Goal: Task Accomplishment & Management: Use online tool/utility

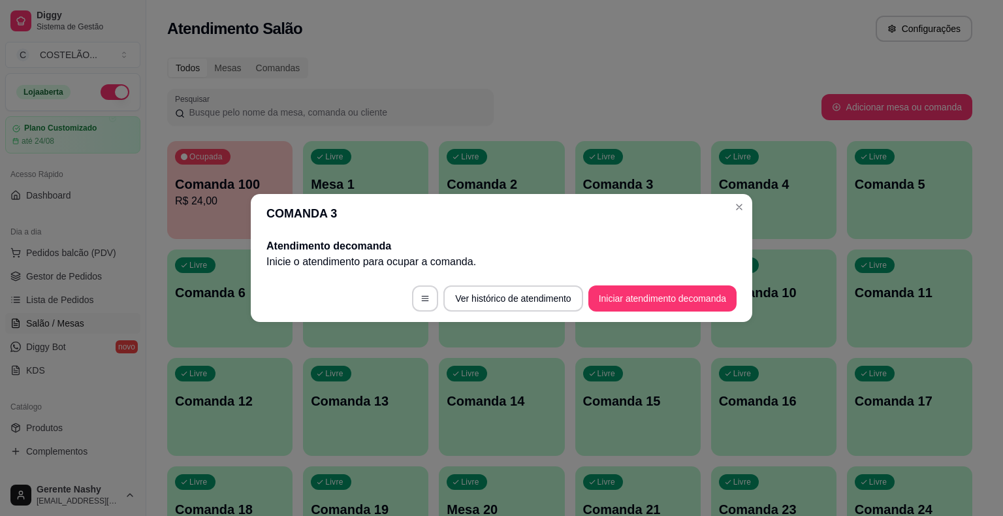
click at [733, 210] on div "Livre Comanda 4" at bounding box center [773, 182] width 125 height 82
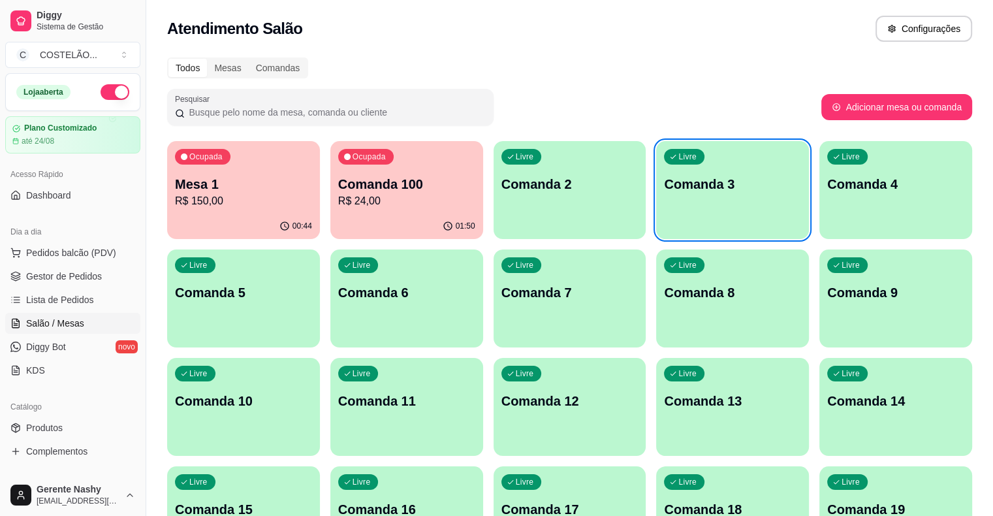
click at [232, 190] on p "Mesa 1" at bounding box center [243, 184] width 137 height 18
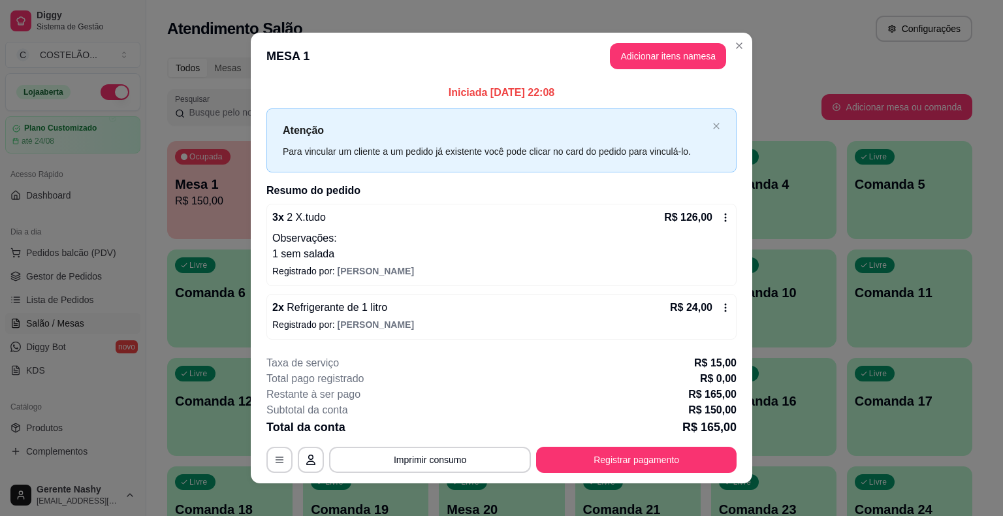
scroll to position [8, 0]
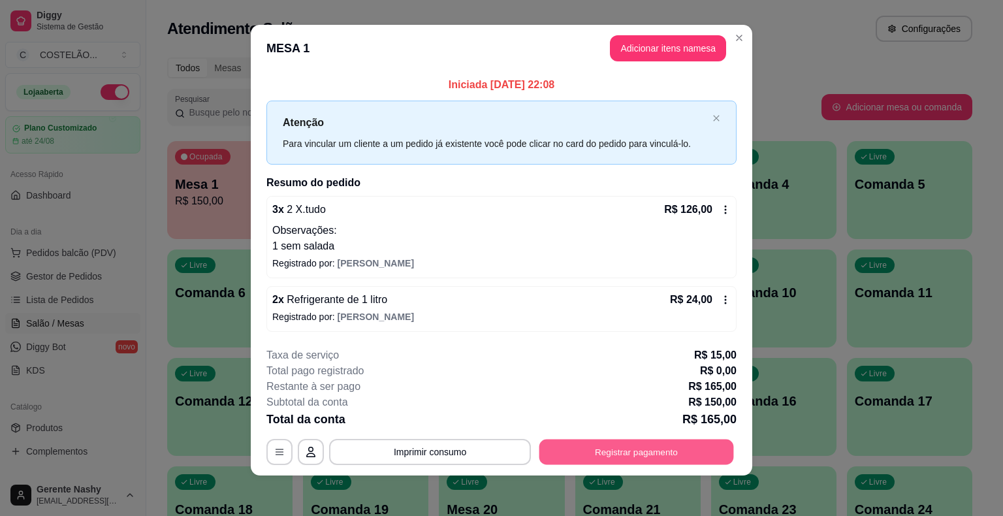
click at [619, 453] on button "Registrar pagamento" at bounding box center [636, 451] width 195 height 25
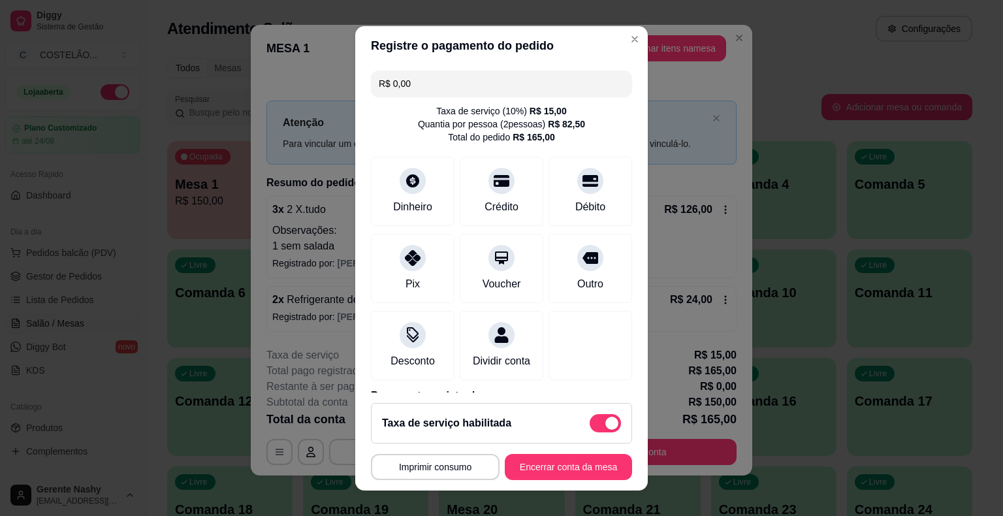
click at [548, 301] on div "Outro" at bounding box center [590, 268] width 84 height 69
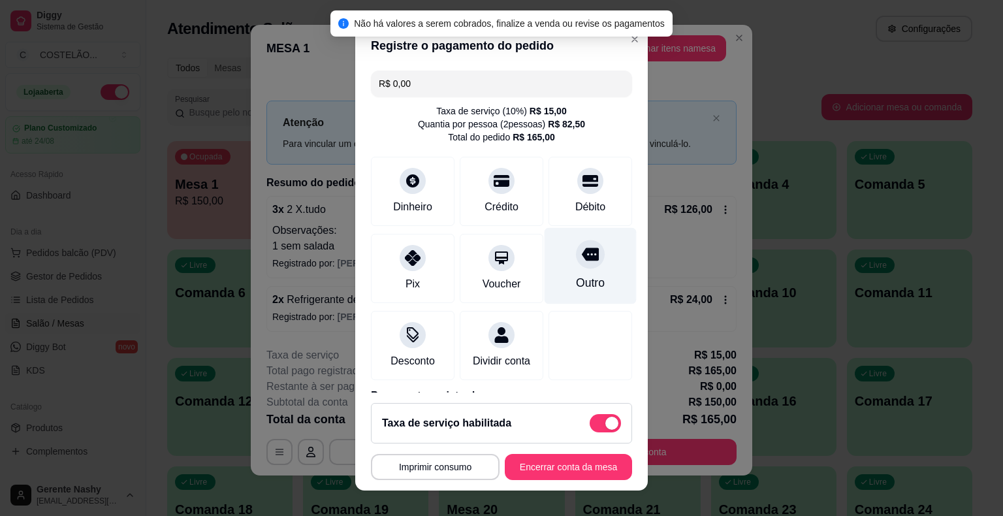
scroll to position [74, 0]
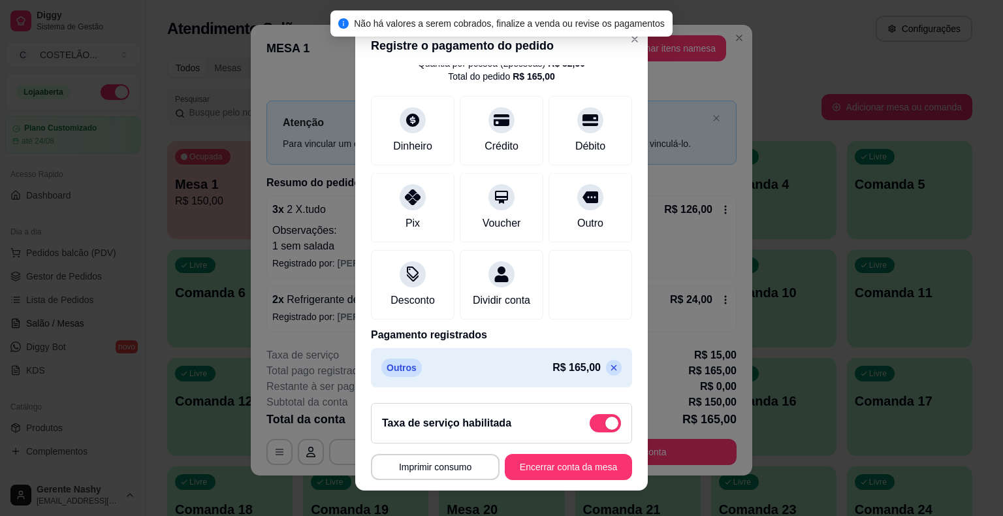
click at [608, 366] on icon at bounding box center [613, 367] width 10 height 10
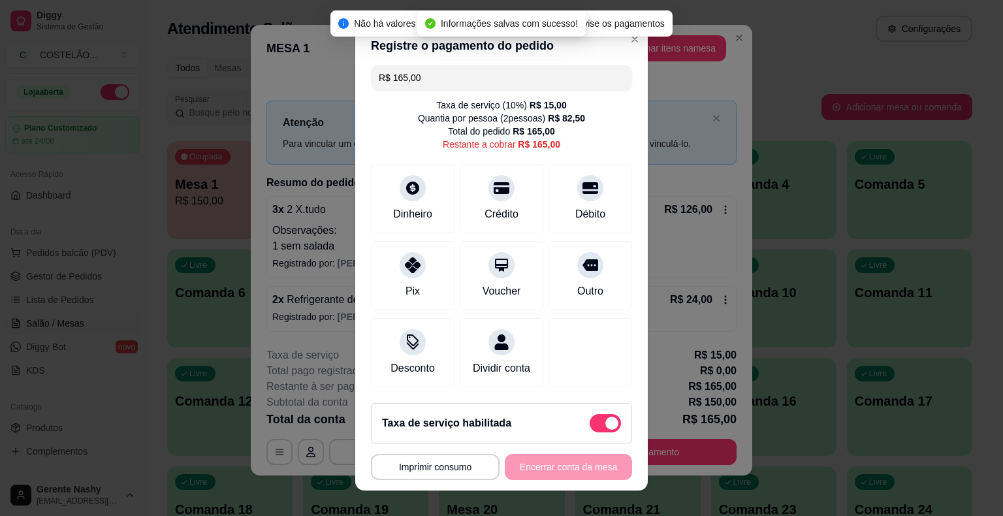
scroll to position [0, 0]
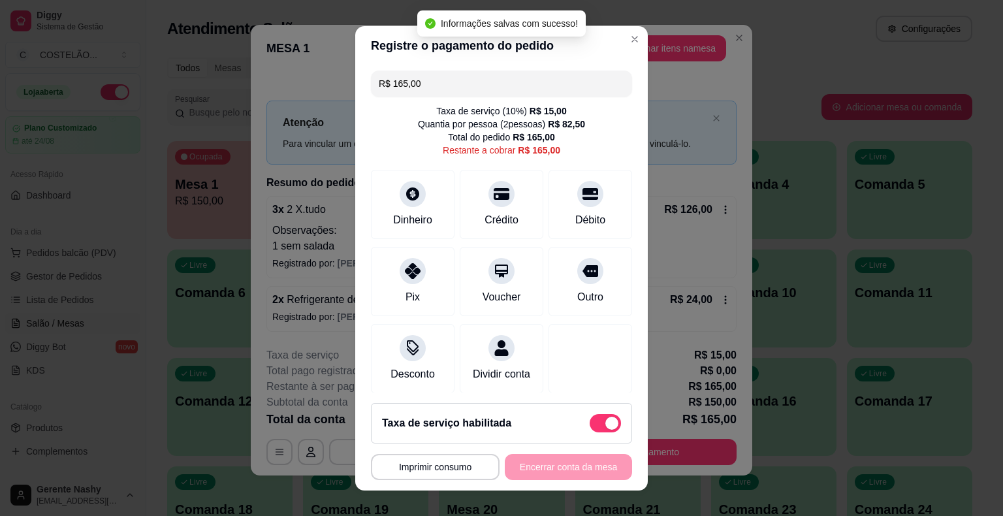
click at [512, 79] on input "R$ 165,00" at bounding box center [501, 84] width 245 height 26
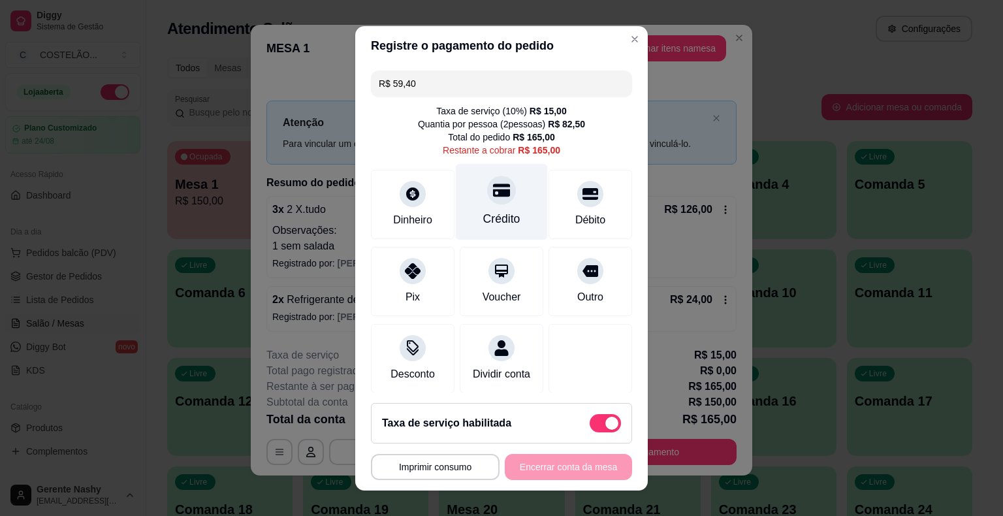
click at [481, 205] on div "Crédito" at bounding box center [502, 201] width 92 height 76
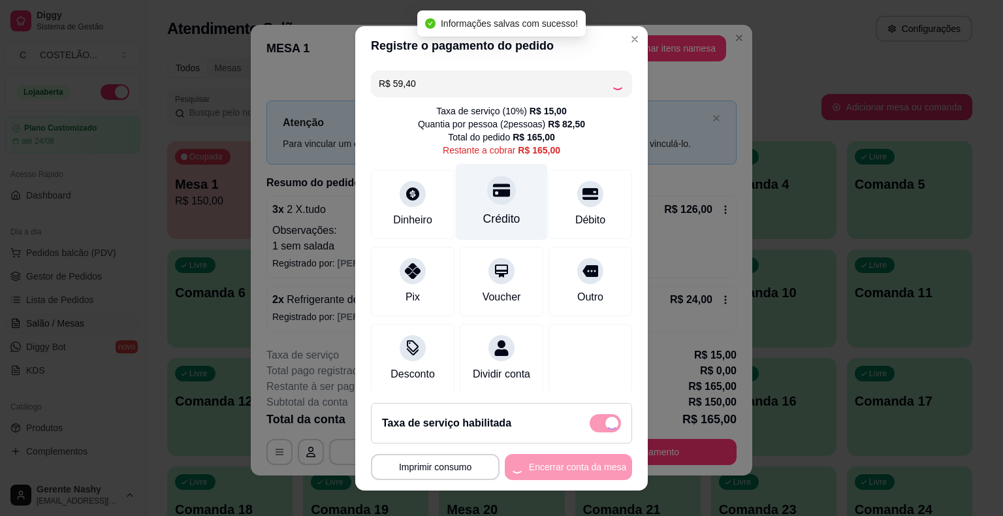
type input "R$ 105,60"
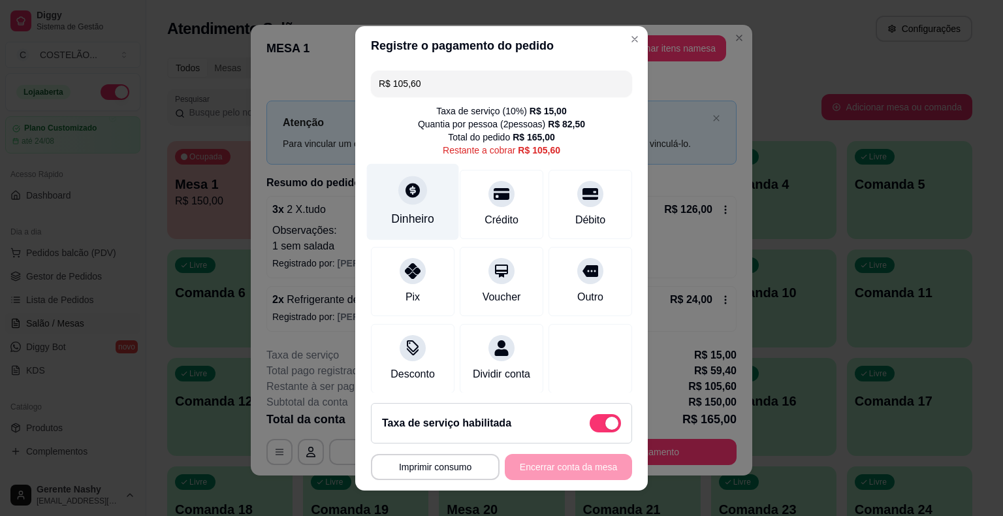
click at [418, 203] on div "Dinheiro" at bounding box center [413, 201] width 92 height 76
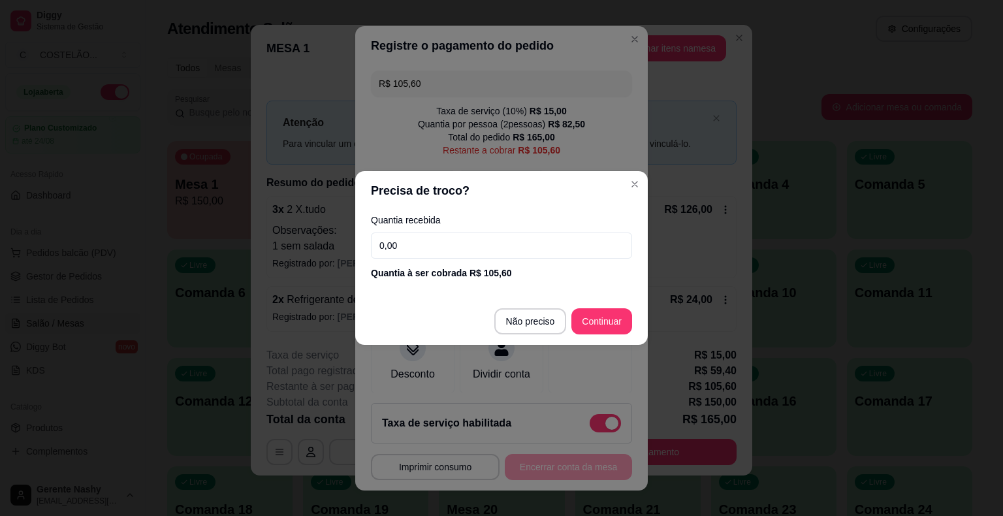
click at [426, 239] on input "0,00" at bounding box center [501, 245] width 261 height 26
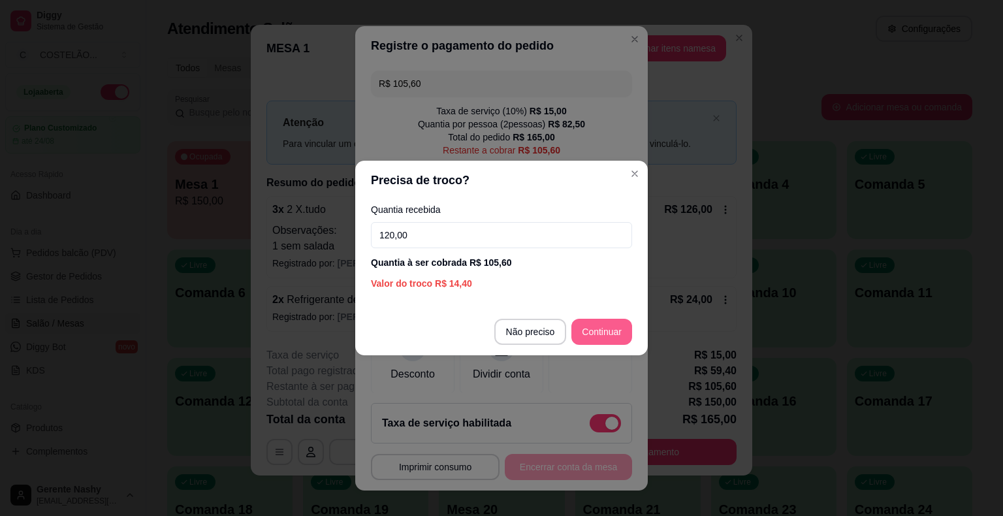
type input "120,00"
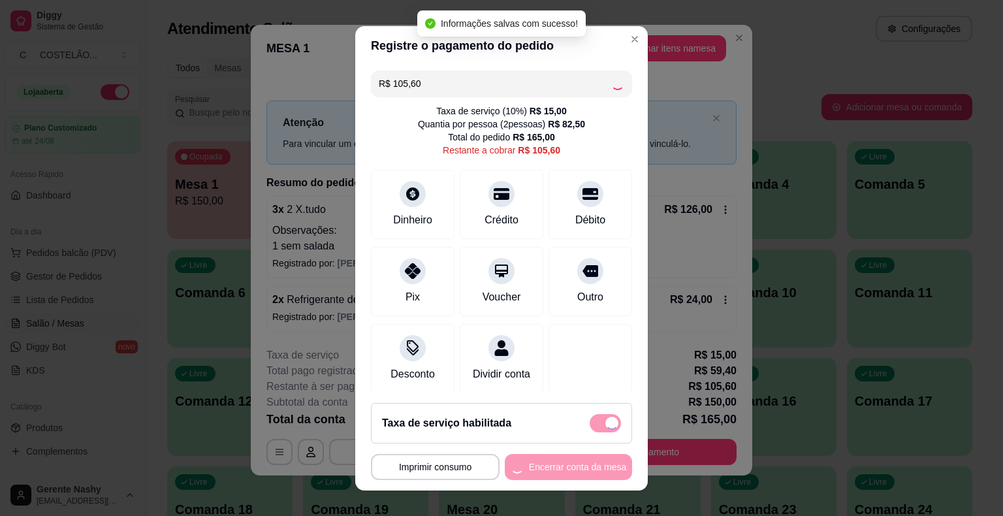
type input "R$ 0,00"
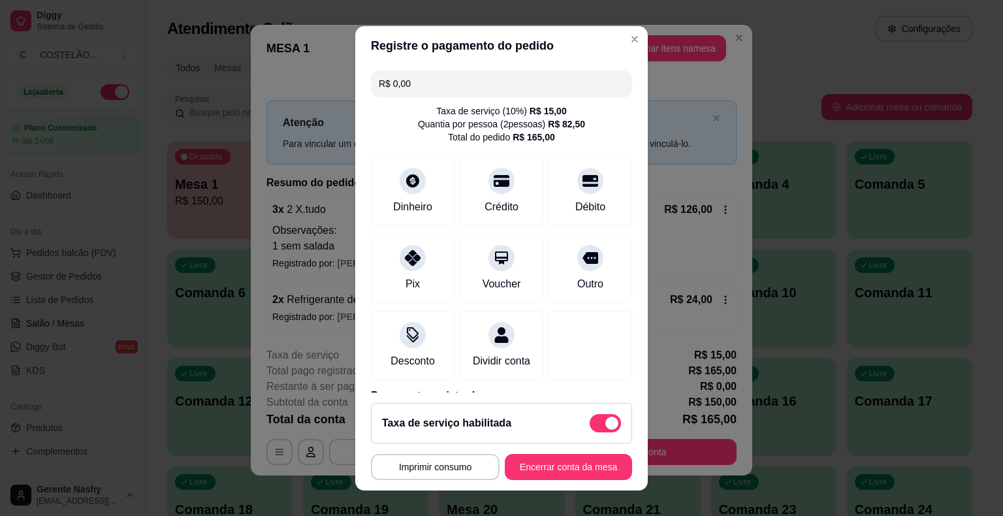
scroll to position [124, 0]
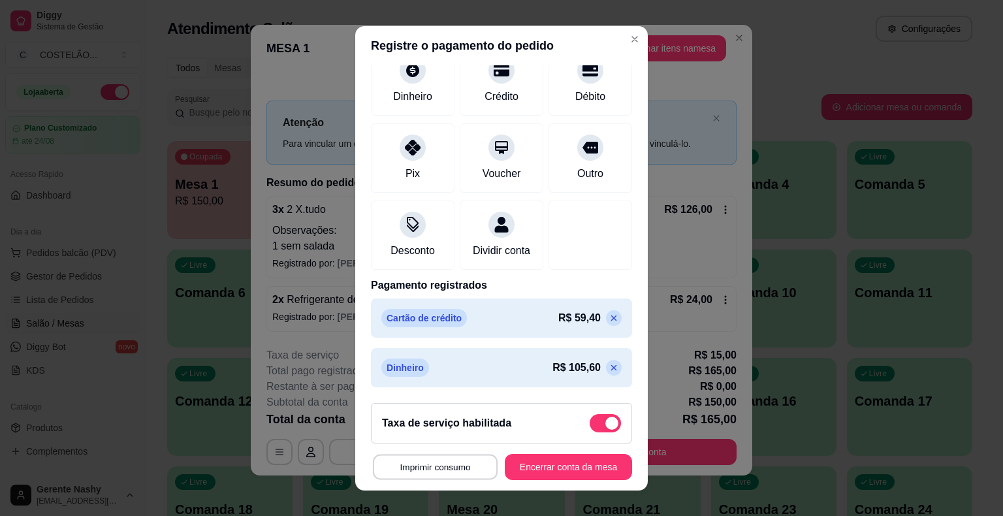
click at [411, 463] on button "Imprimir consumo" at bounding box center [435, 466] width 125 height 25
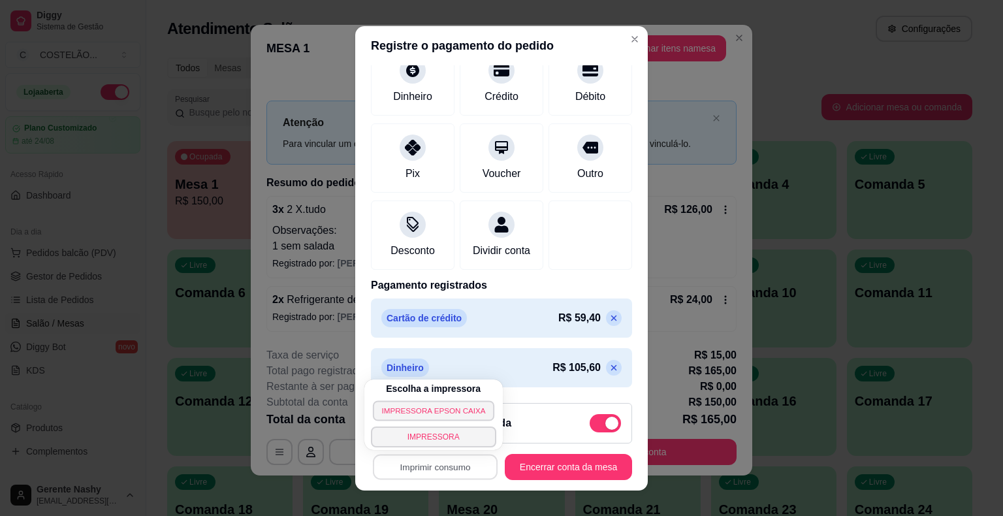
click at [405, 400] on button "IMPRESSORA EPSON CAIXA" at bounding box center [433, 410] width 121 height 20
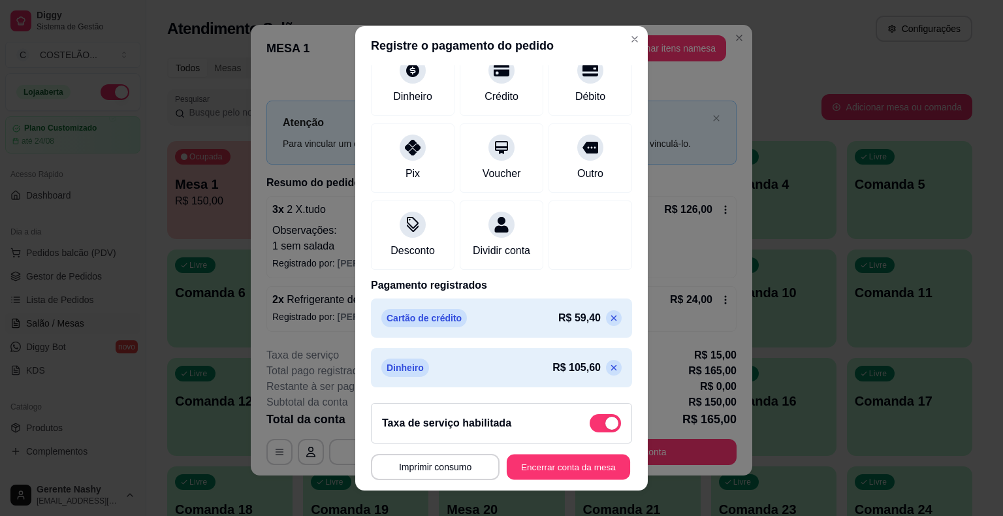
click at [581, 467] on button "Encerrar conta da mesa" at bounding box center [568, 466] width 123 height 25
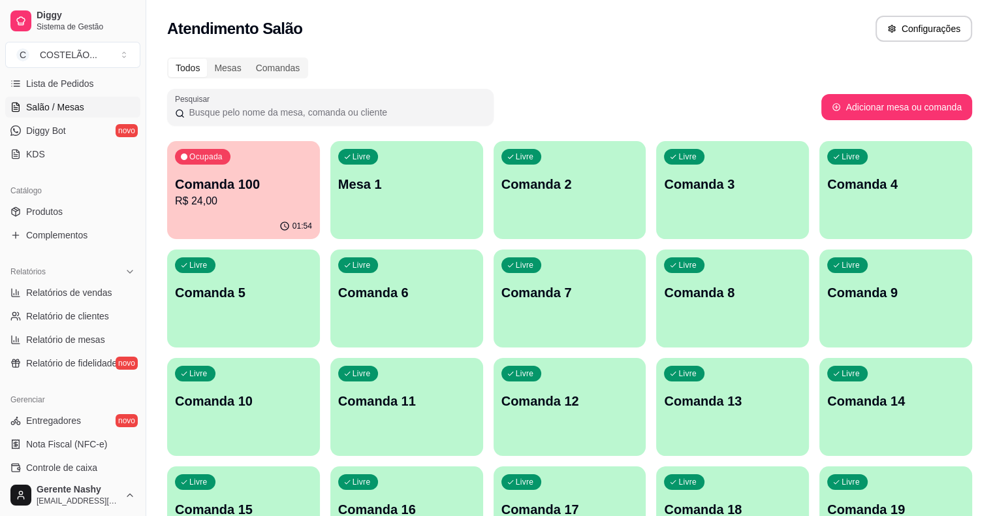
scroll to position [211, 0]
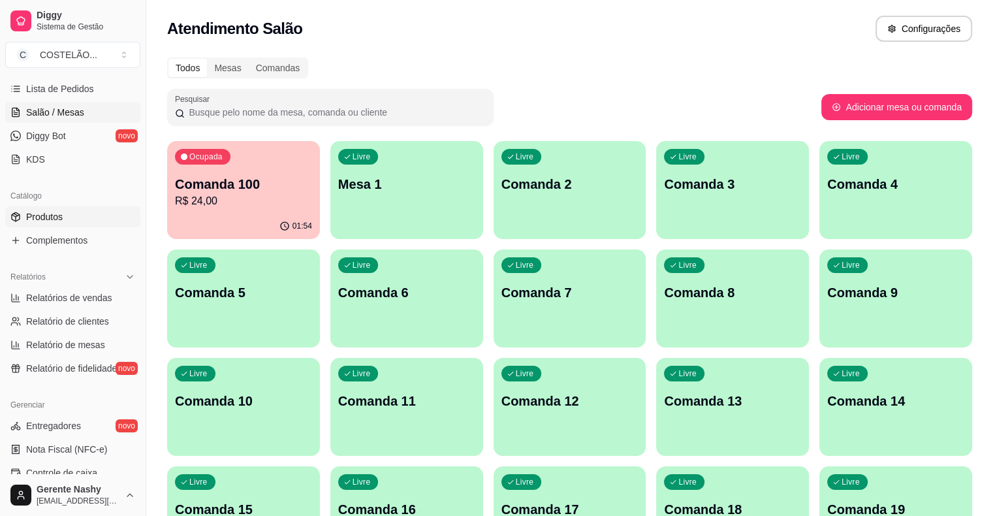
click at [61, 223] on link "Produtos" at bounding box center [72, 216] width 135 height 21
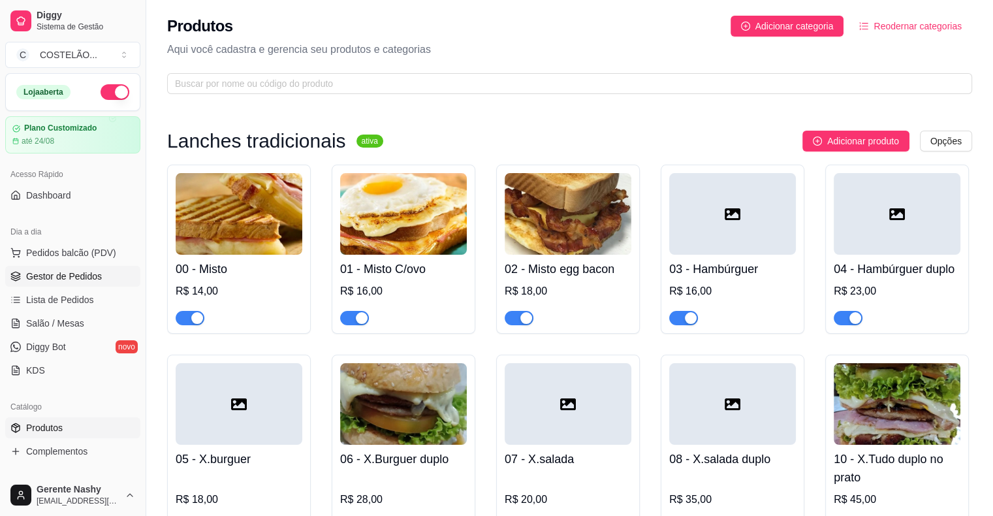
click at [64, 266] on link "Gestor de Pedidos" at bounding box center [72, 276] width 135 height 21
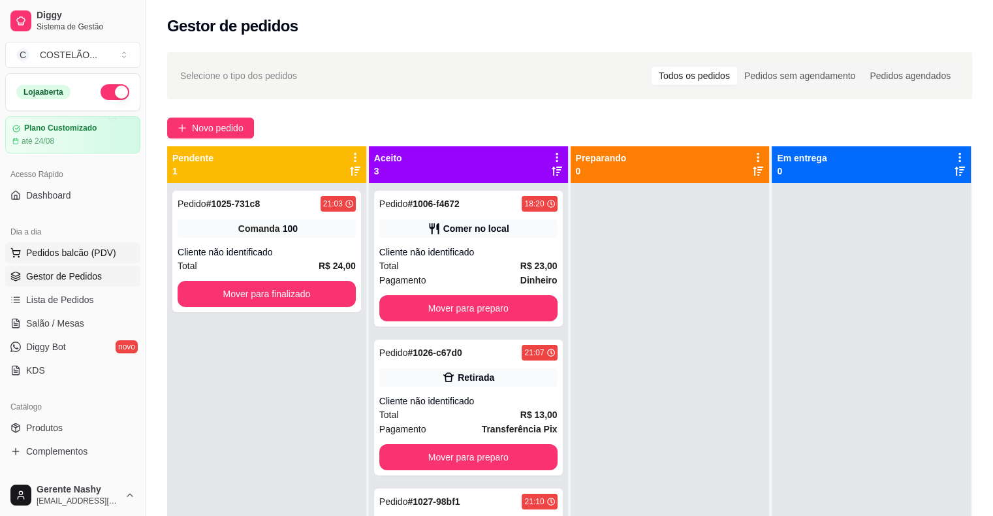
click at [65, 249] on span "Pedidos balcão (PDV)" at bounding box center [71, 252] width 90 height 13
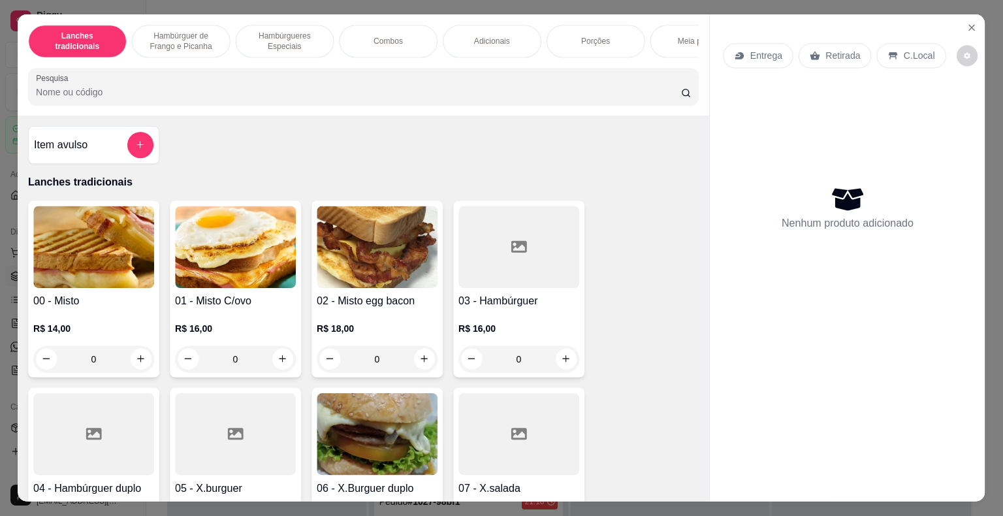
click at [80, 248] on img at bounding box center [93, 247] width 121 height 82
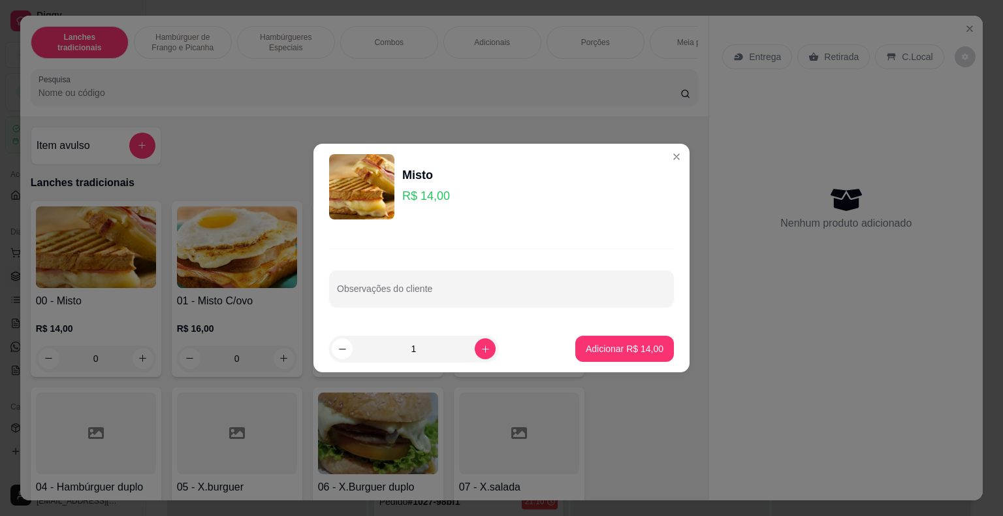
click at [574, 116] on div "Lanches tradicionais Hambúrguer de Frango e Picanha Hambúrgueres Especiais Comb…" at bounding box center [364, 66] width 689 height 101
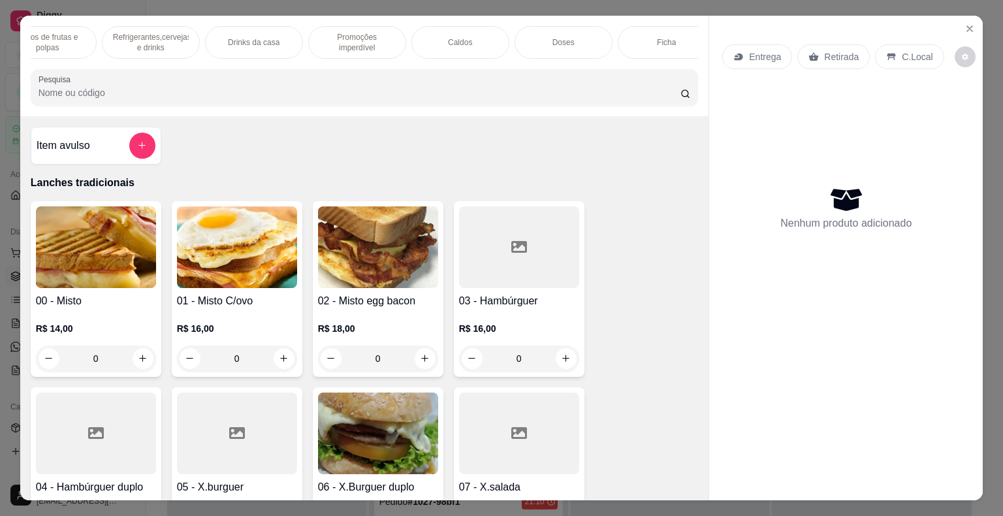
scroll to position [0, 1287]
click at [138, 32] on p "Refrigerantes,cervejas e drinks" at bounding box center [134, 42] width 76 height 21
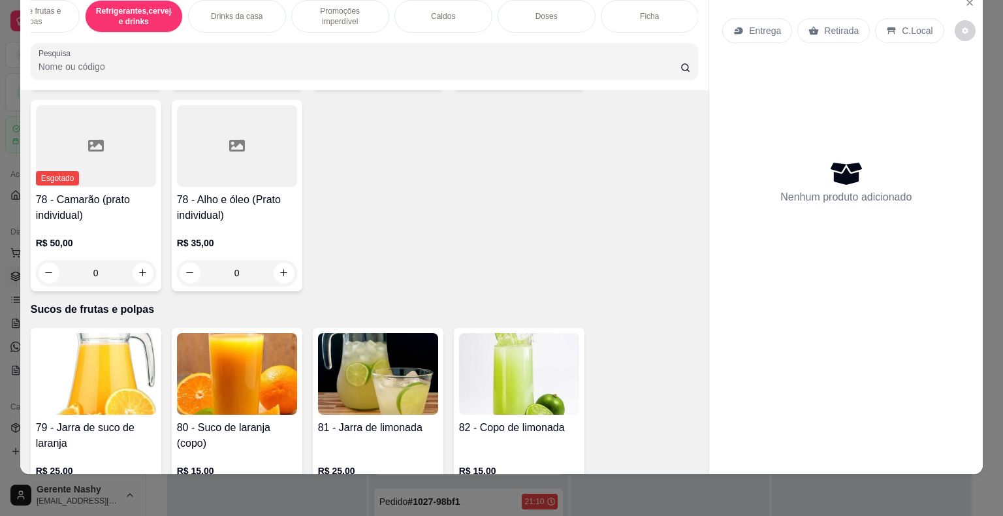
scroll to position [7373, 0]
